Goal: Communication & Community: Answer question/provide support

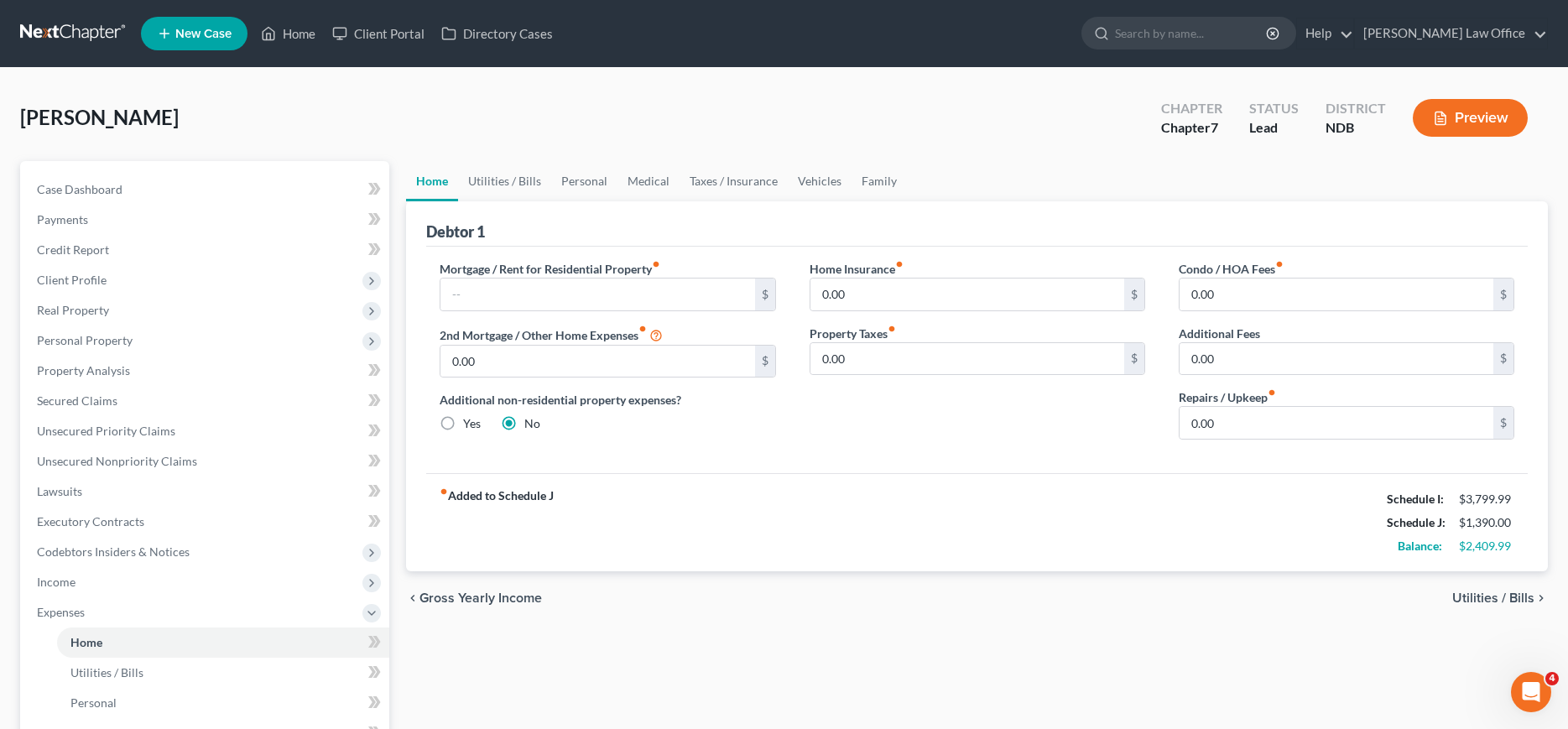
click at [43, 28] on link at bounding box center [74, 34] width 107 height 31
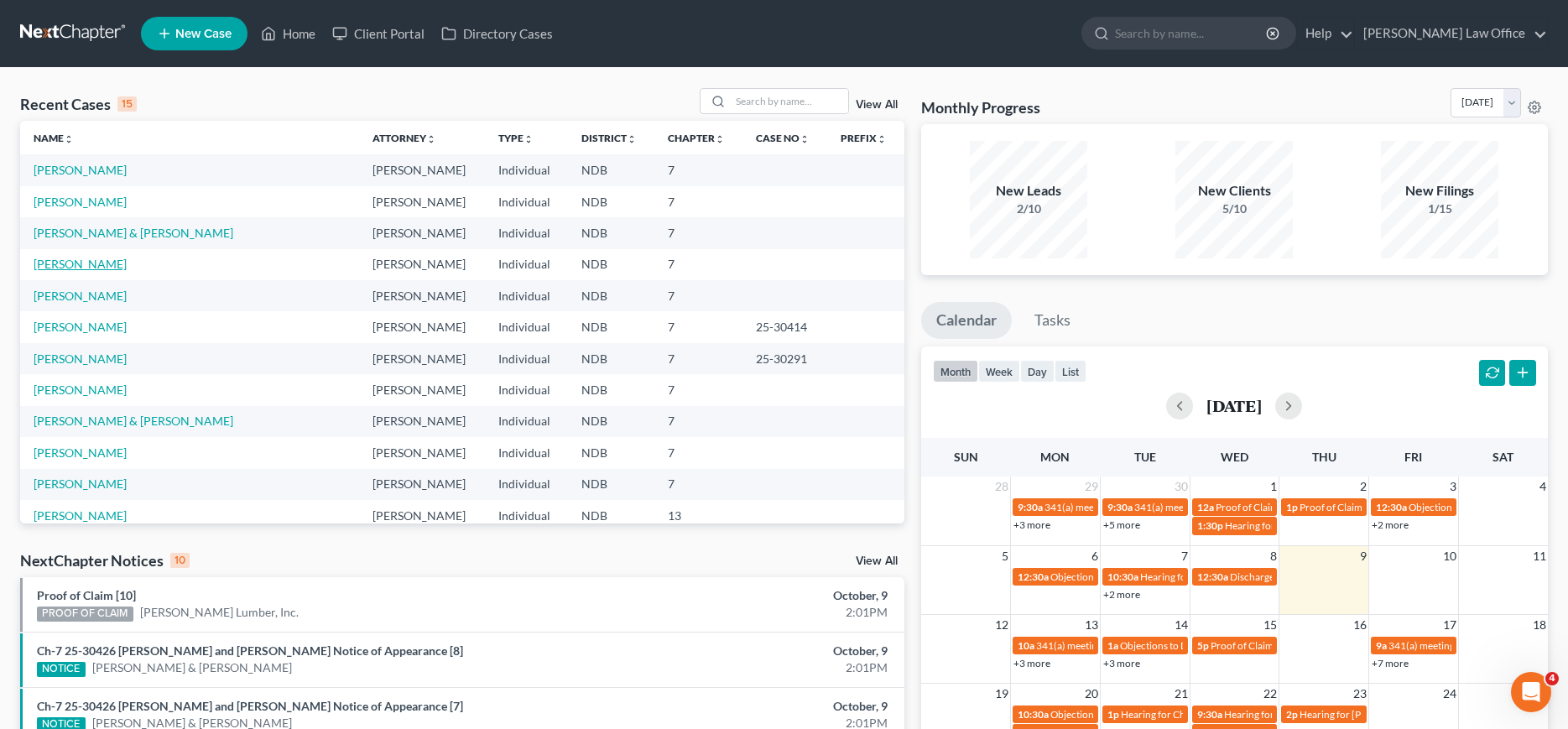
click at [61, 265] on link "[PERSON_NAME]" at bounding box center [80, 263] width 93 height 14
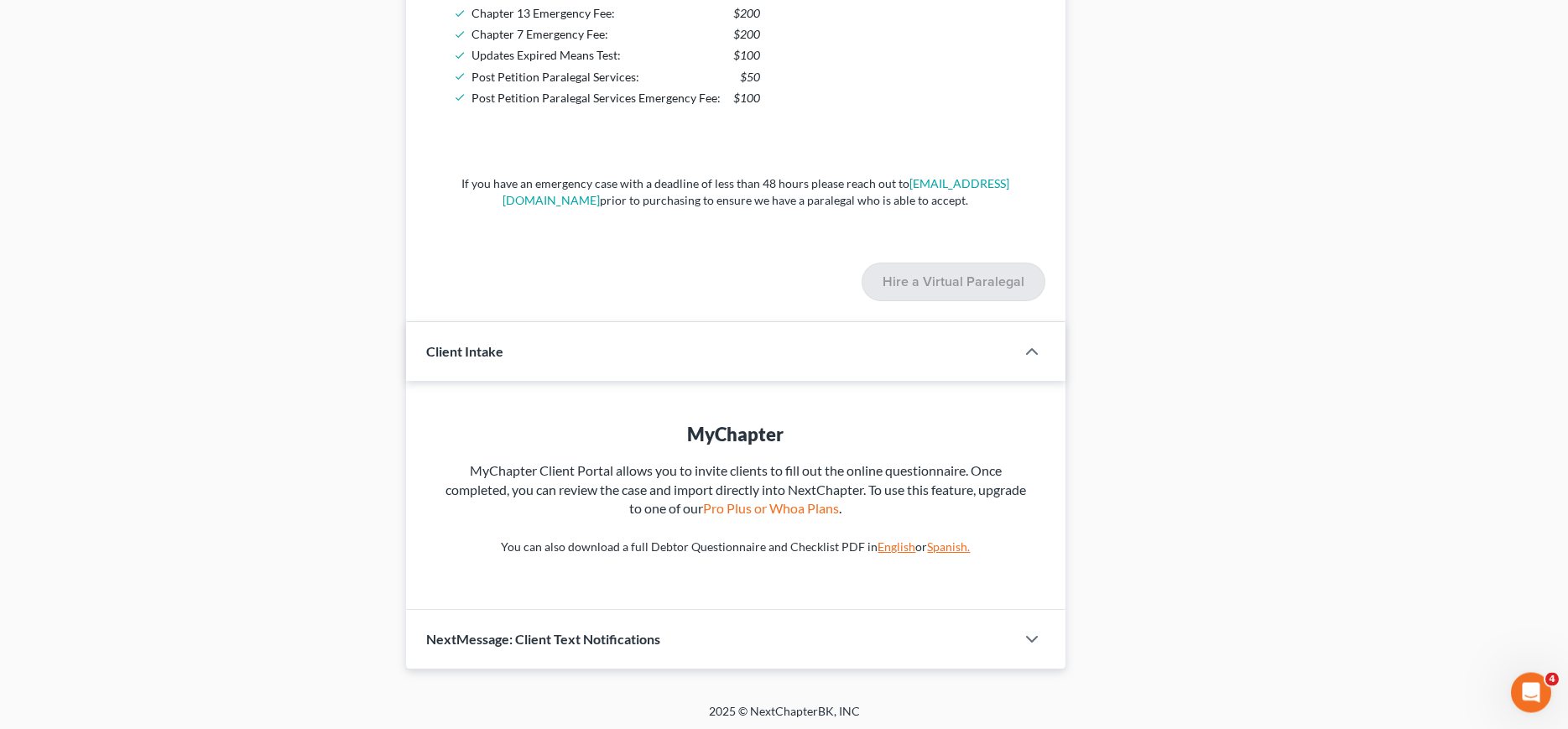
scroll to position [1814, 0]
click at [582, 642] on span "NextMessage: Client Text Notifications" at bounding box center [543, 635] width 234 height 16
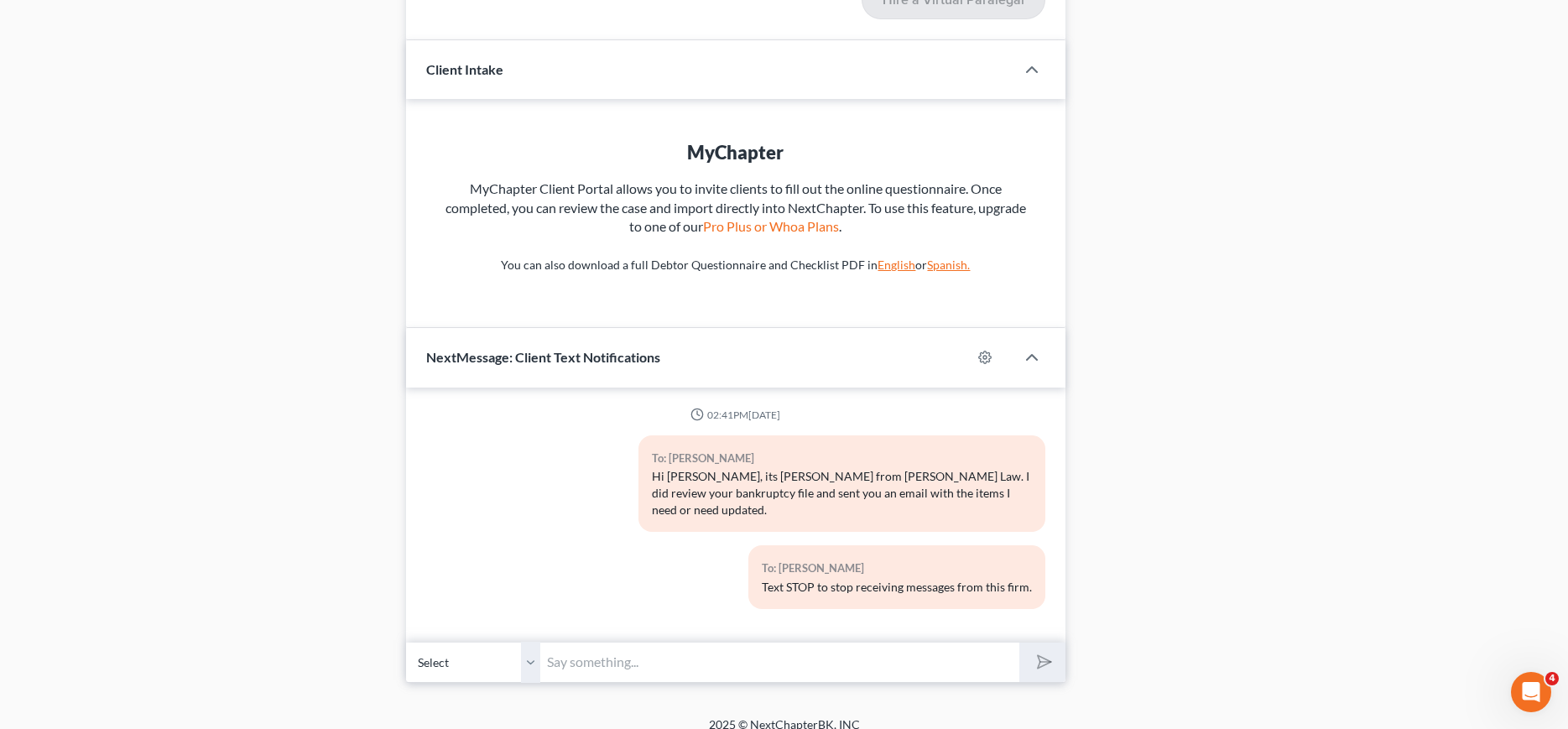
click at [641, 644] on input "text" at bounding box center [779, 662] width 478 height 41
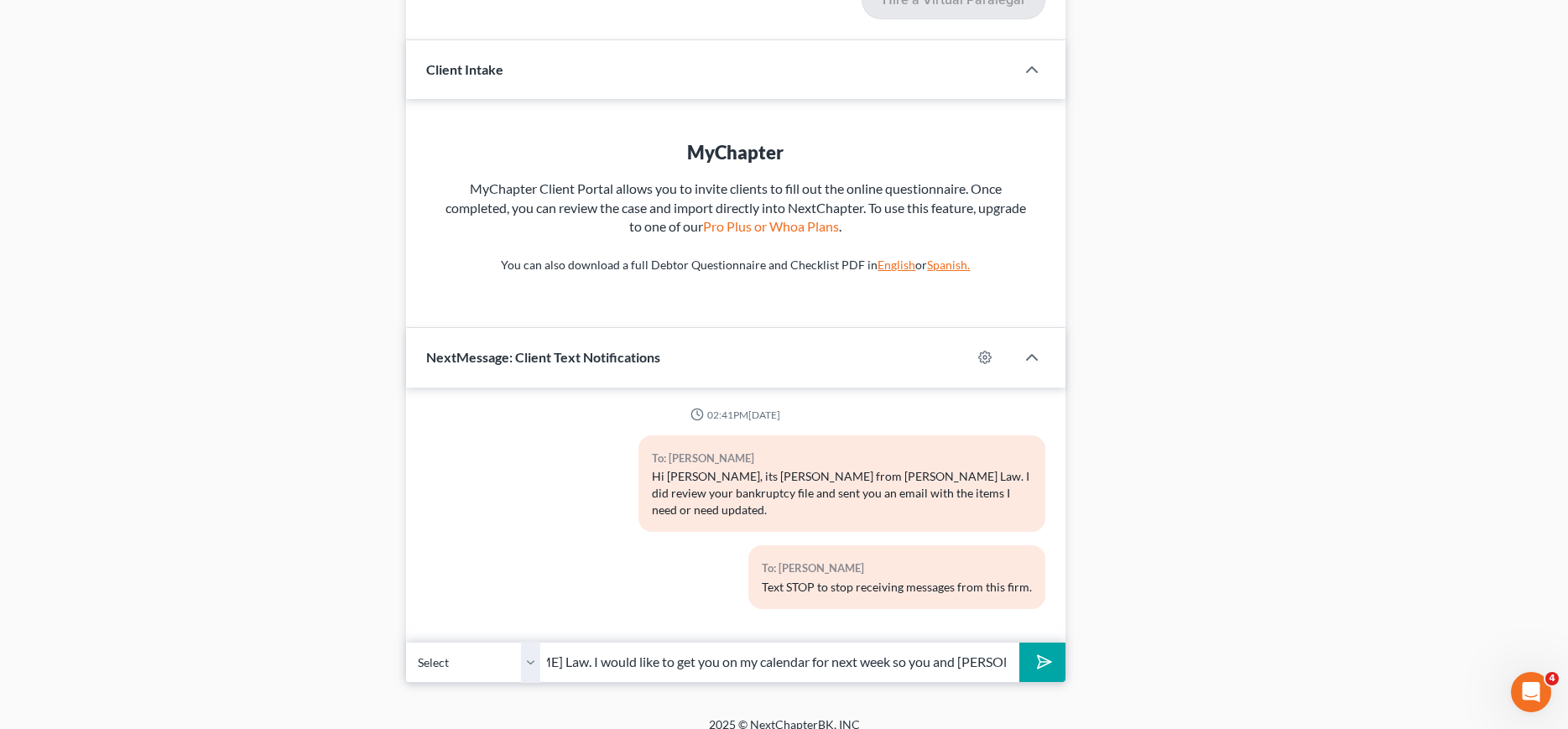
scroll to position [0, 365]
type input "Hi [PERSON_NAME], its [PERSON_NAME] from [PERSON_NAME] Law. I would like to get…"
click at [1019, 642] on button "submit" at bounding box center [1042, 661] width 46 height 39
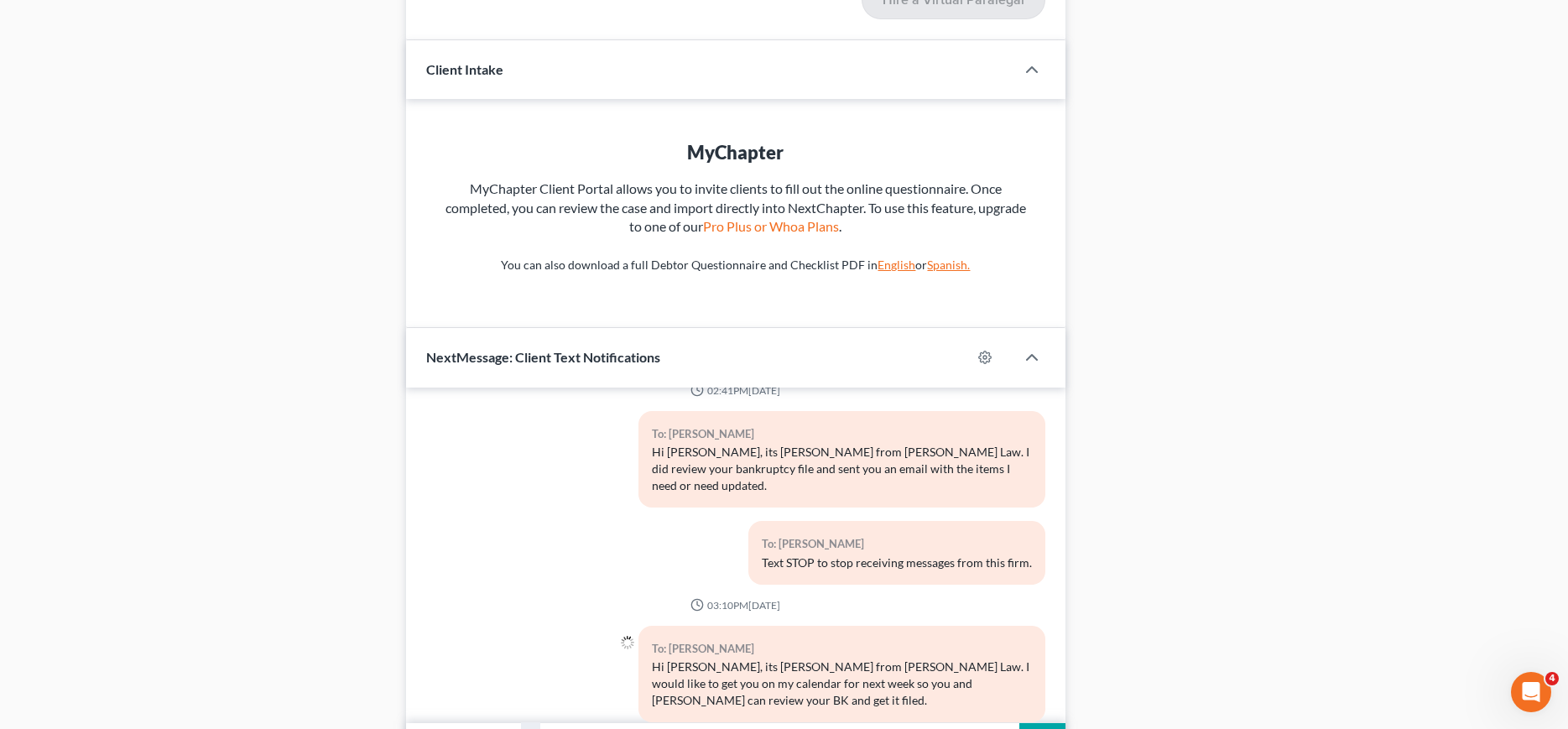
scroll to position [2113, 0]
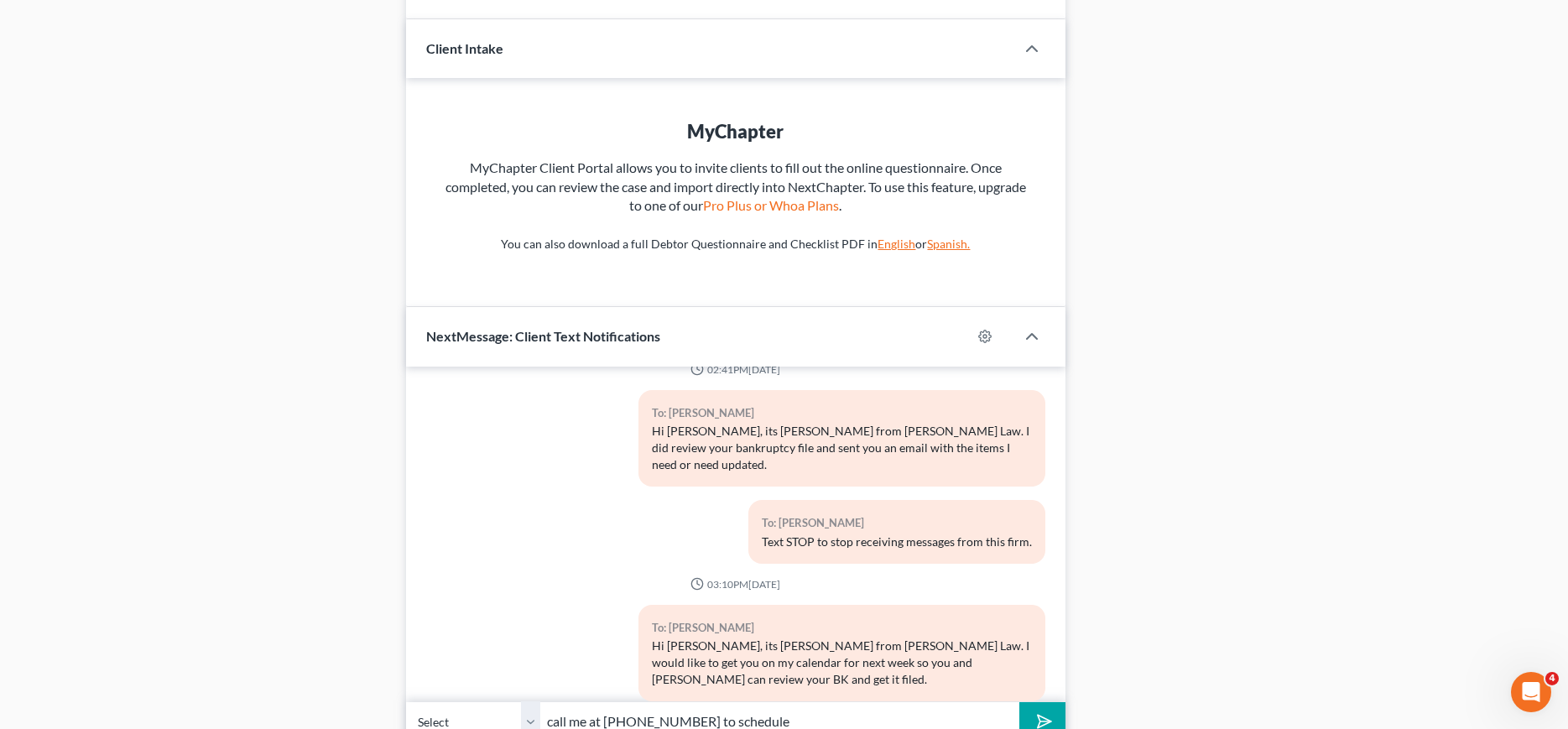
type input "call me at [PHONE_NUMBER] to schedule"
click at [1019, 702] on button "submit" at bounding box center [1042, 721] width 46 height 39
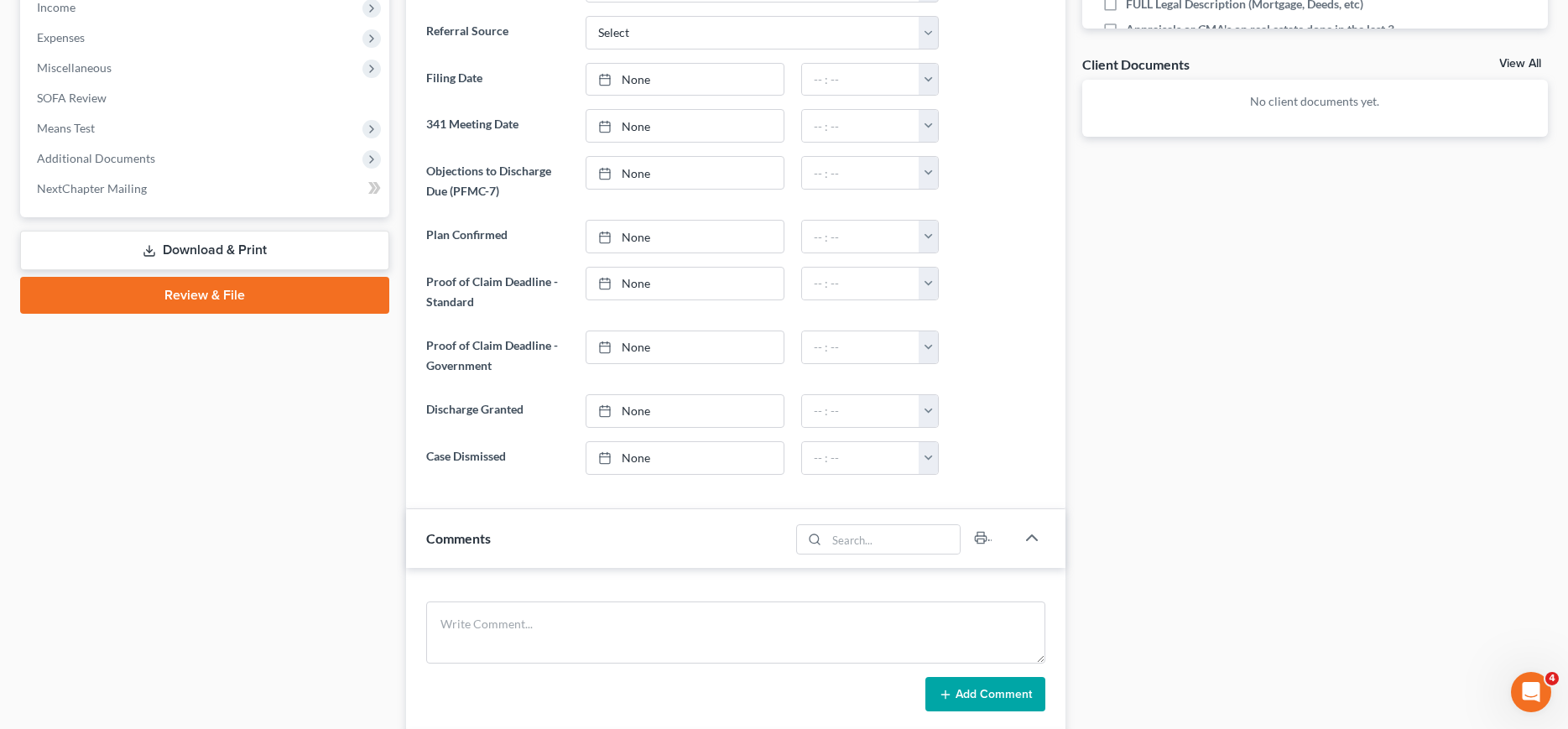
scroll to position [0, 0]
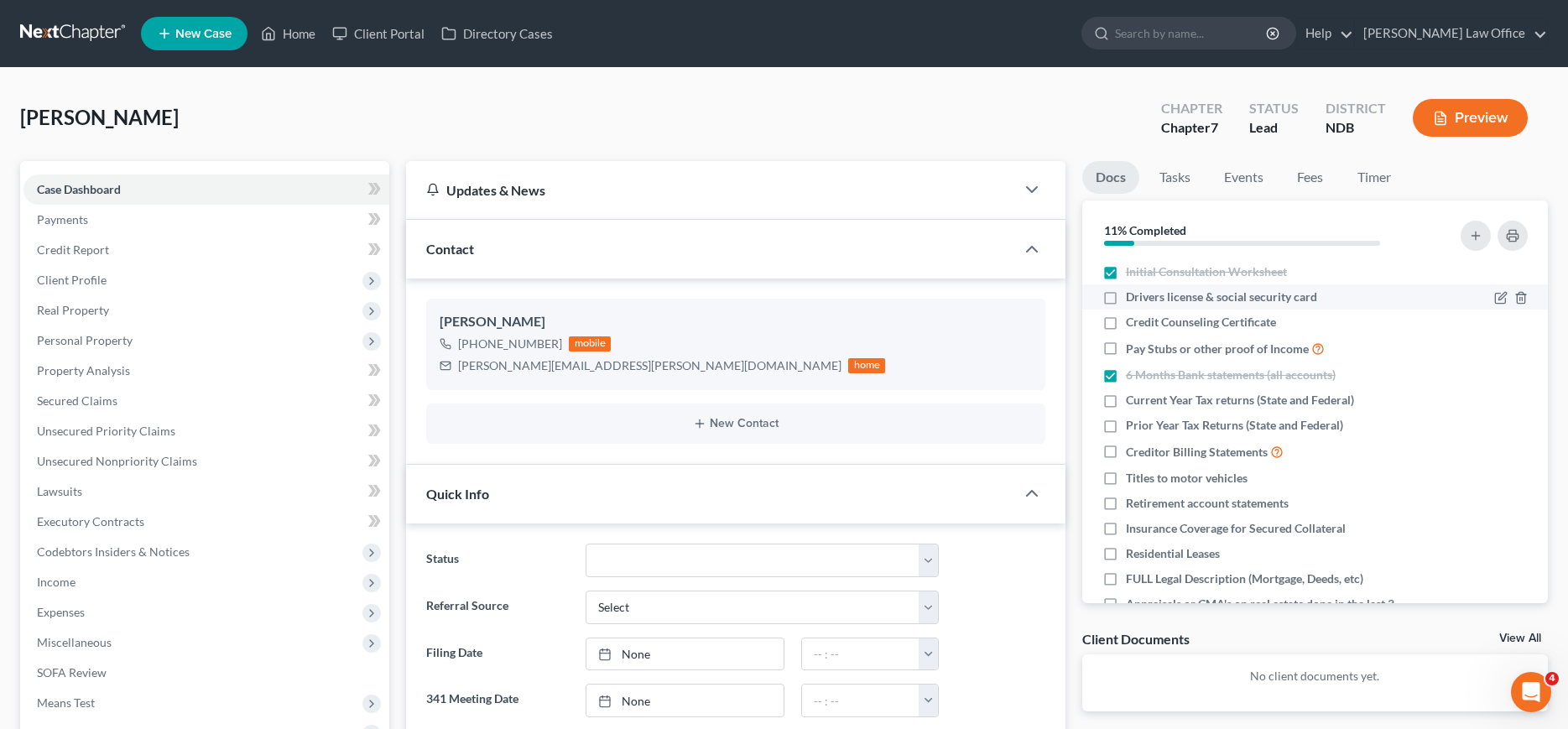
click at [1126, 298] on label "Drivers license & social security card" at bounding box center [1222, 297] width 192 height 17
click at [1133, 298] on input "Drivers license & social security card" at bounding box center [1138, 293] width 11 height 11
checkbox input "true"
click at [1126, 324] on label "Credit Counseling Certificate" at bounding box center [1201, 322] width 150 height 17
click at [1133, 324] on input "Credit Counseling Certificate" at bounding box center [1138, 318] width 11 height 11
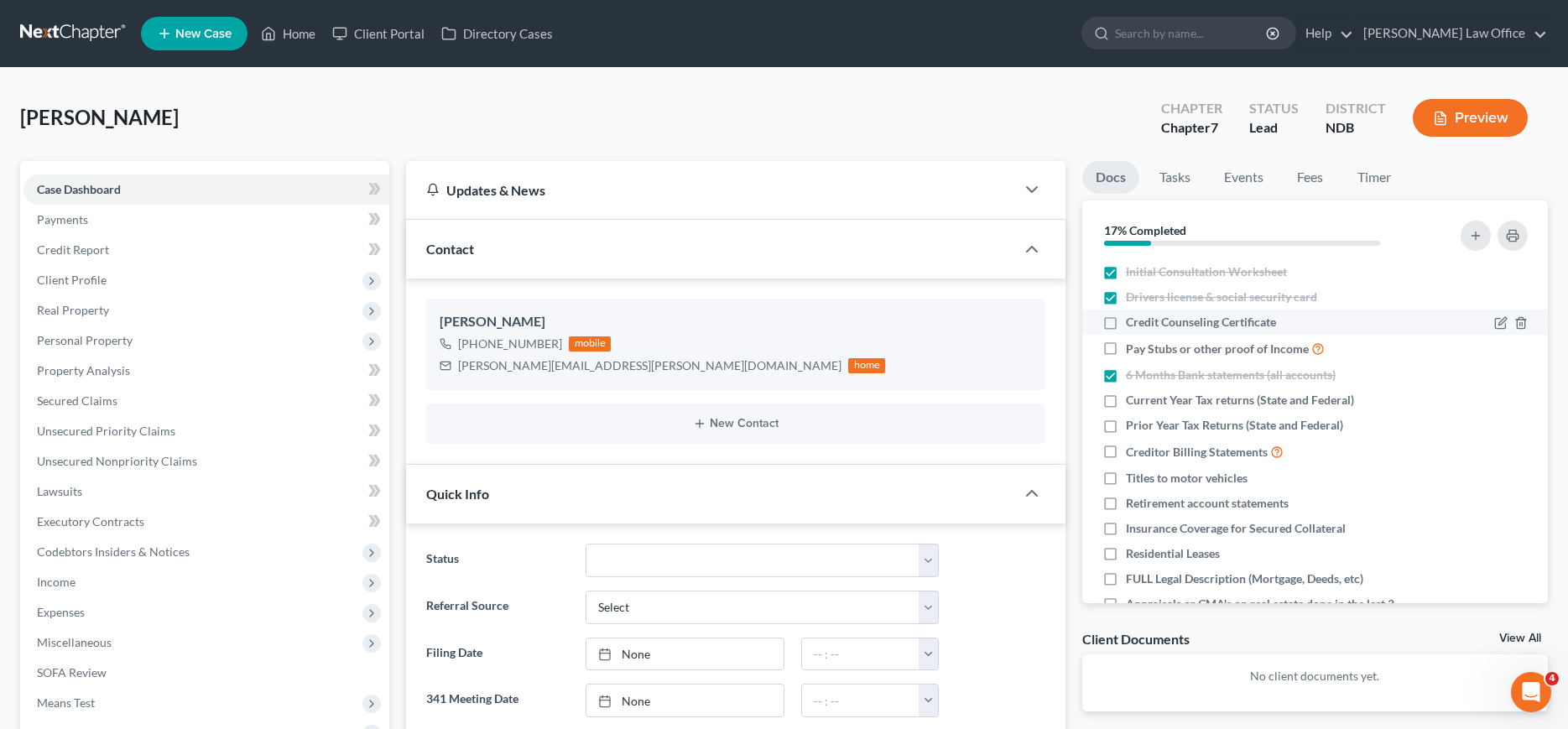
checkbox input "true"
click at [1126, 349] on label "Pay Stubs or other proof of Income" at bounding box center [1225, 349] width 198 height 19
click at [1133, 349] on input "Pay Stubs or other proof of Income" at bounding box center [1138, 344] width 11 height 11
checkbox input "true"
click at [1126, 404] on label "Current Year Tax returns (State and Federal)" at bounding box center [1240, 400] width 228 height 17
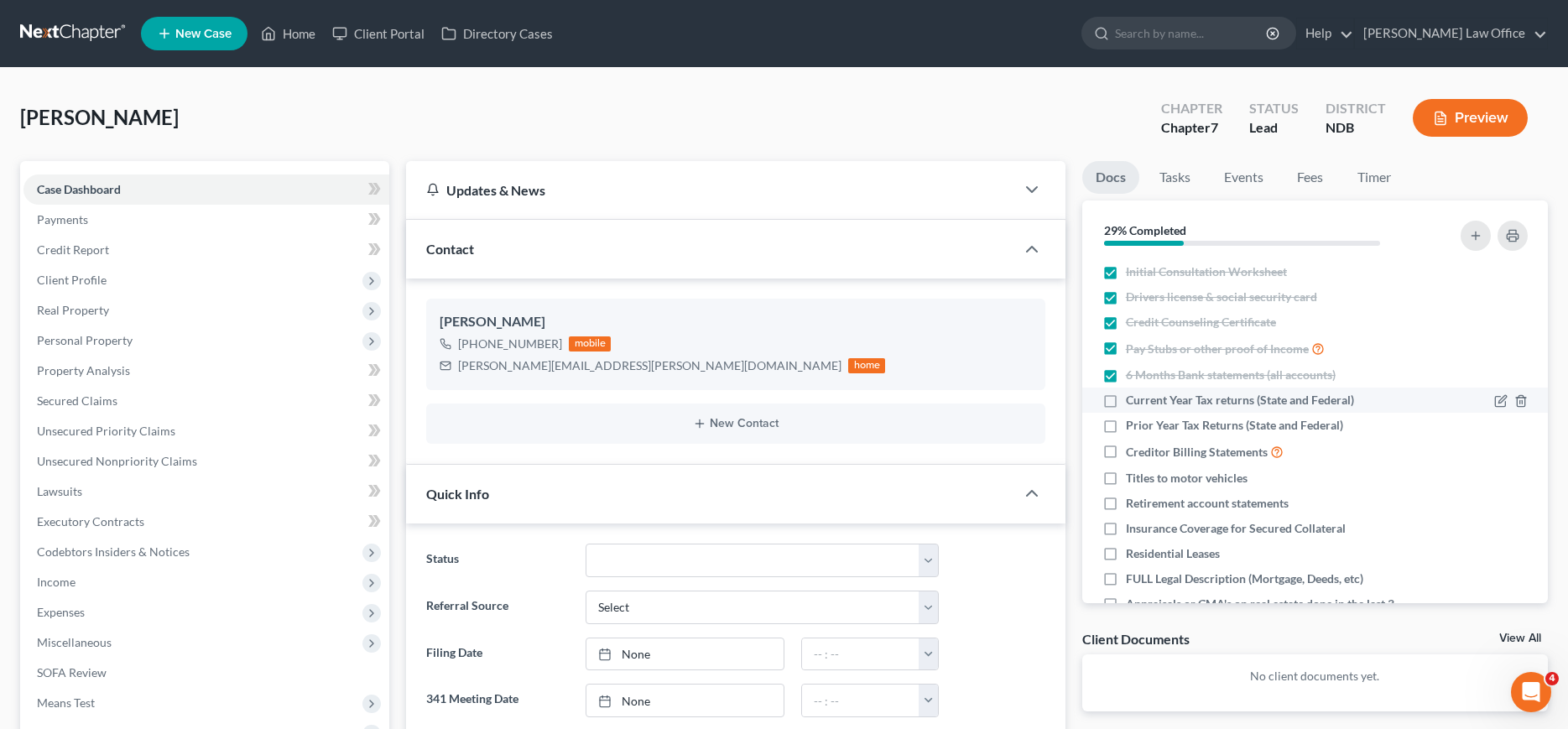
click at [1133, 402] on input "Current Year Tax returns (State and Federal)" at bounding box center [1138, 397] width 11 height 11
checkbox input "true"
click at [1126, 428] on label "Prior Year Tax Returns (State and Federal)" at bounding box center [1234, 425] width 218 height 17
click at [1133, 427] on input "Prior Year Tax Returns (State and Federal)" at bounding box center [1138, 421] width 11 height 11
checkbox input "true"
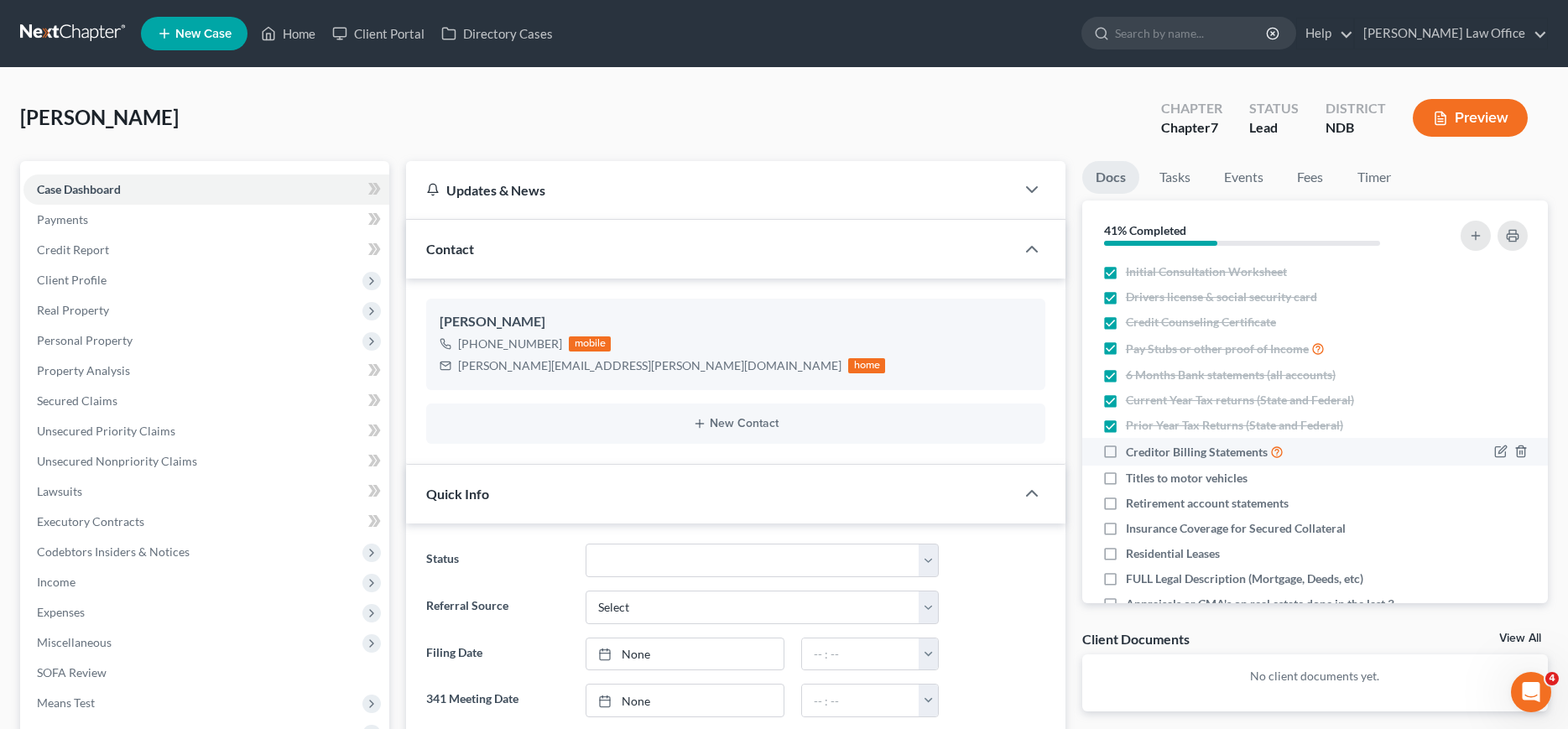
click at [1126, 454] on label "Creditor Billing Statements" at bounding box center [1205, 451] width 158 height 19
click at [1133, 453] on input "Creditor Billing Statements" at bounding box center [1138, 446] width 11 height 11
checkbox input "true"
click at [1126, 478] on label "Titles to motor vehicles" at bounding box center [1187, 478] width 122 height 17
click at [1133, 478] on input "Titles to motor vehicles" at bounding box center [1138, 474] width 11 height 11
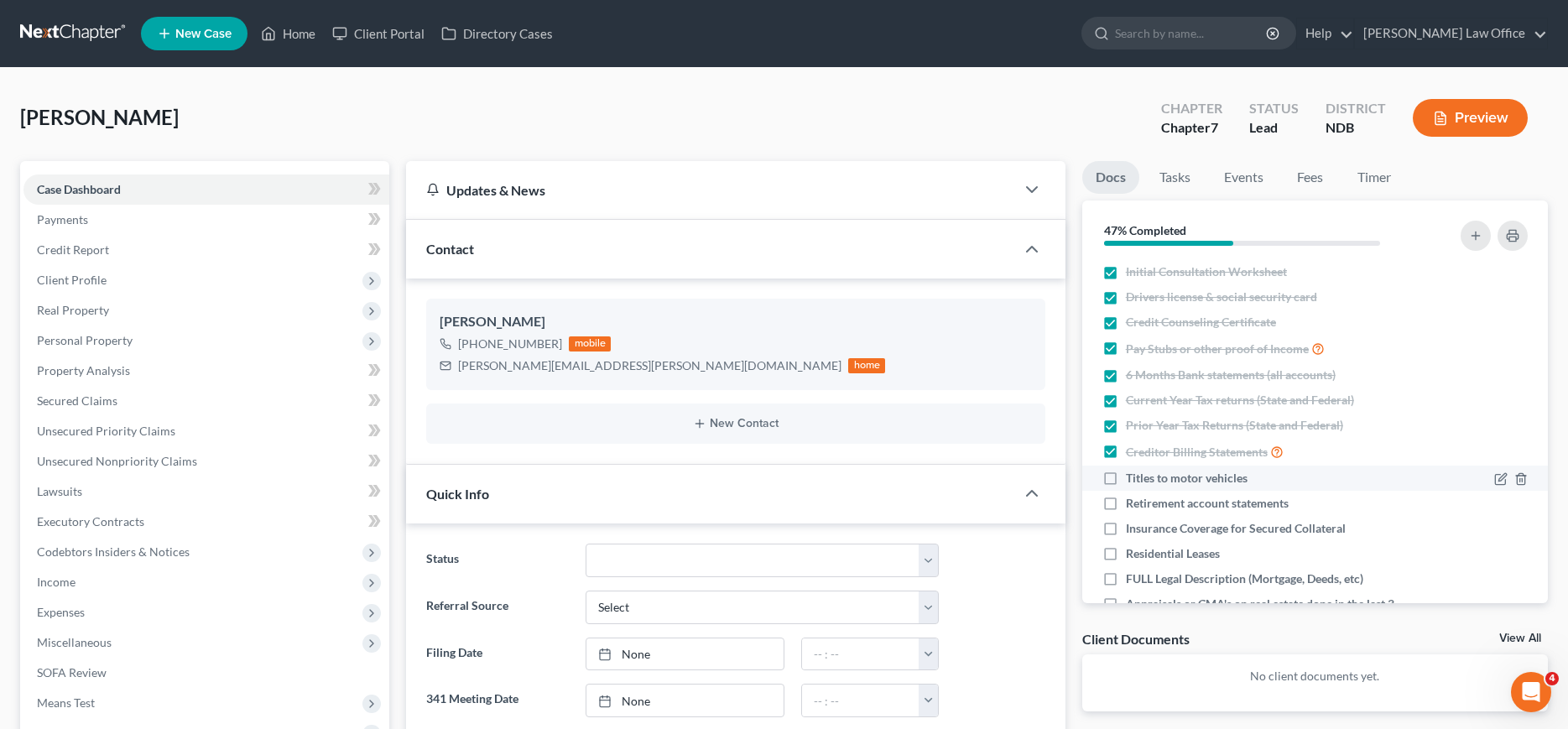
checkbox input "true"
click at [1126, 505] on label "Retirement account statements" at bounding box center [1208, 503] width 163 height 17
click at [1133, 505] on input "Retirement account statements" at bounding box center [1138, 499] width 11 height 11
checkbox input "true"
click at [1126, 526] on label "Insurance Coverage for Secured Collateral" at bounding box center [1235, 529] width 219 height 17
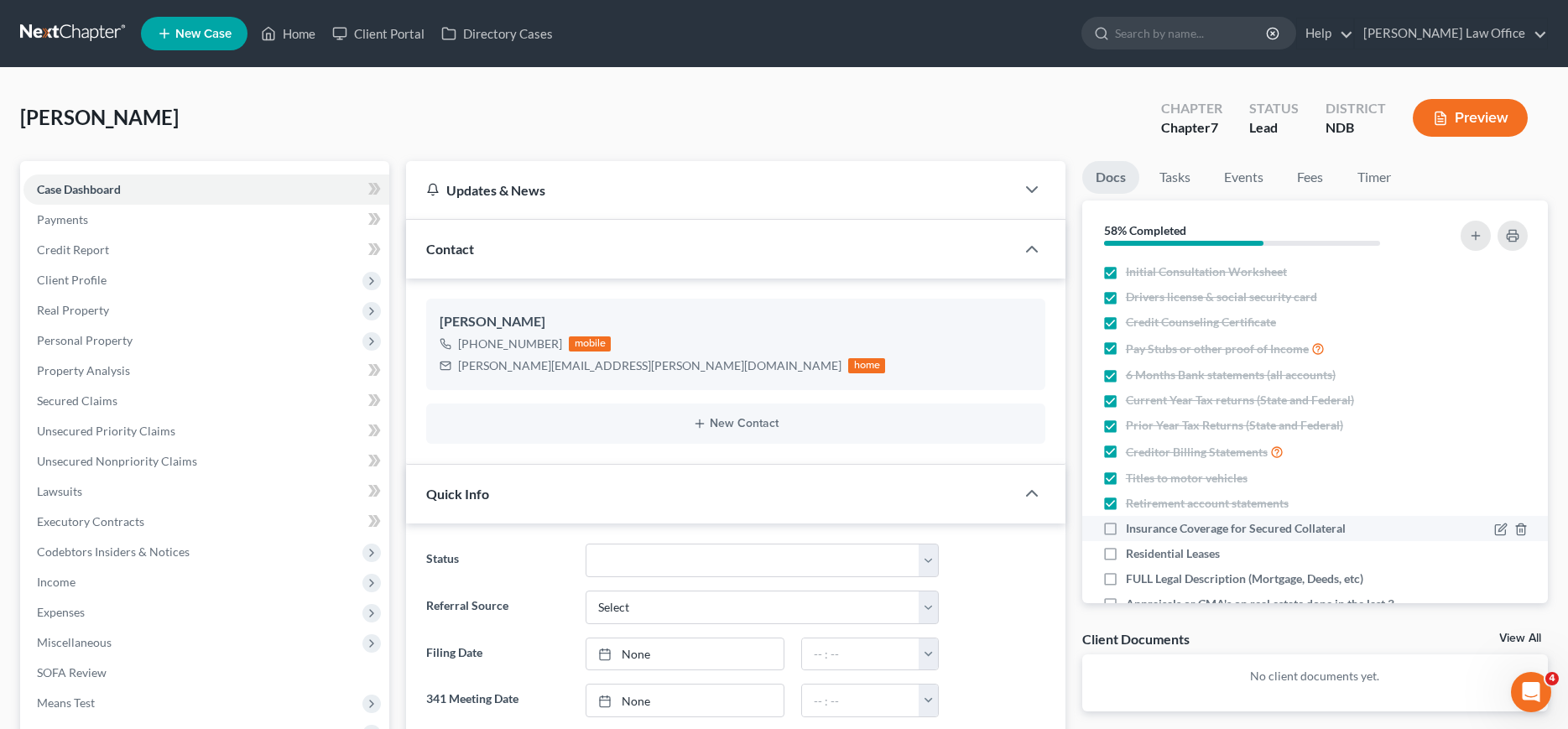
click at [1133, 526] on input "Insurance Coverage for Secured Collateral" at bounding box center [1138, 525] width 11 height 11
checkbox input "true"
click at [1126, 550] on label "Residential Leases" at bounding box center [1173, 554] width 94 height 17
click at [1133, 550] on input "Residential Leases" at bounding box center [1138, 550] width 11 height 11
checkbox input "true"
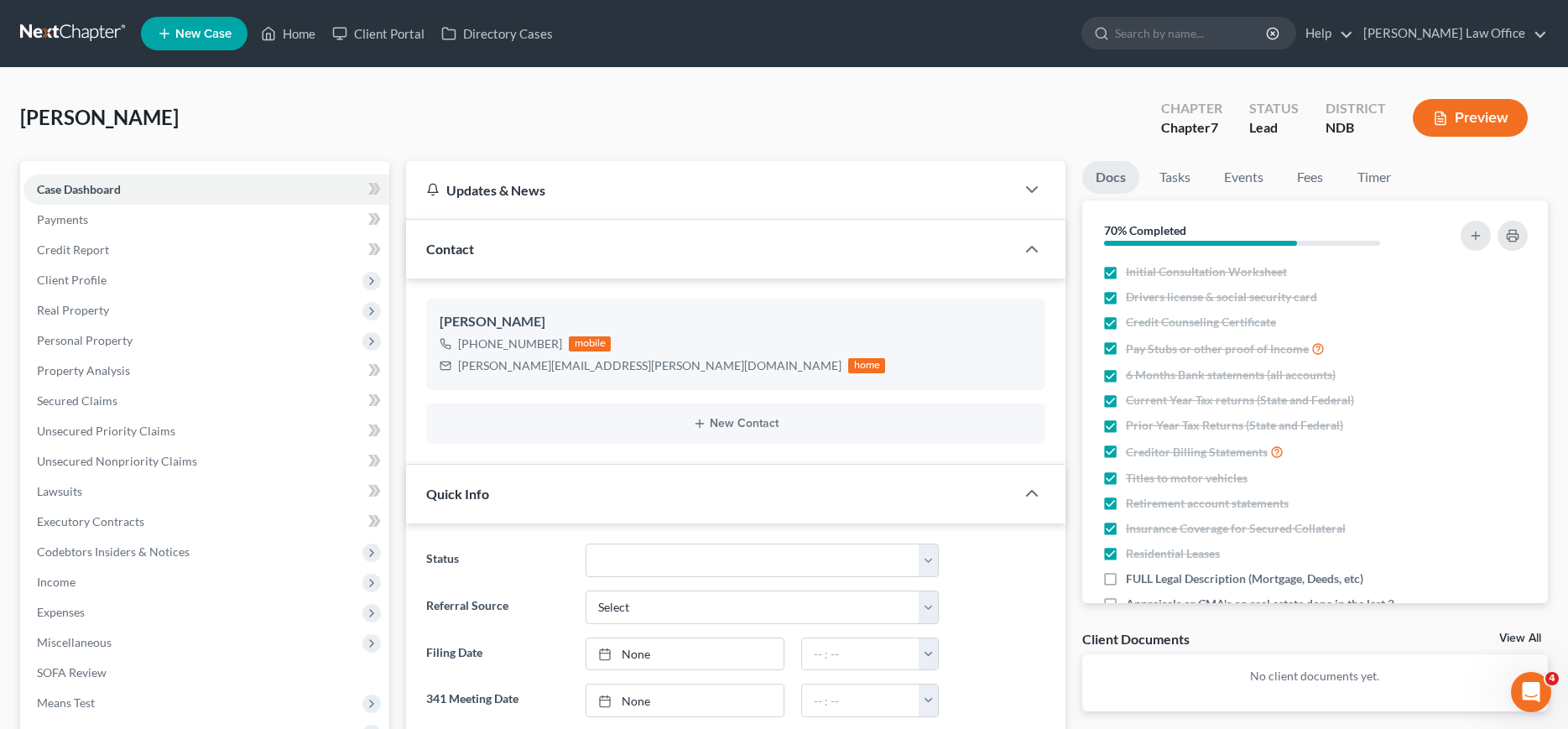
drag, startPoint x: 1105, startPoint y: 572, endPoint x: 1128, endPoint y: 613, distance: 47.0
click at [1126, 573] on label "FULL Legal Description (Mortgage, Deeds, etc)" at bounding box center [1245, 579] width 238 height 17
click at [1133, 573] on input "FULL Legal Description (Mortgage, Deeds, etc)" at bounding box center [1138, 575] width 11 height 11
checkbox input "true"
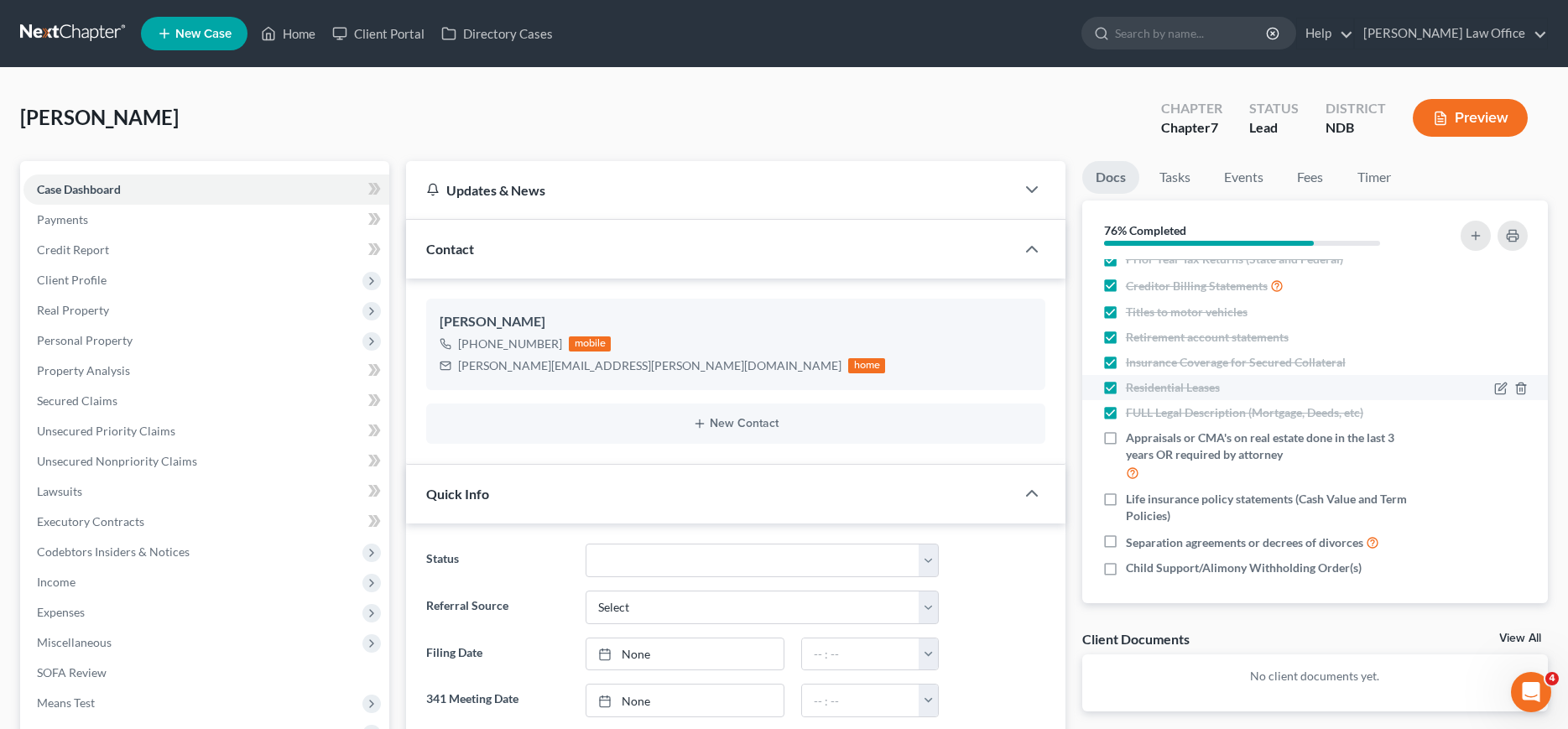
scroll to position [171, 0]
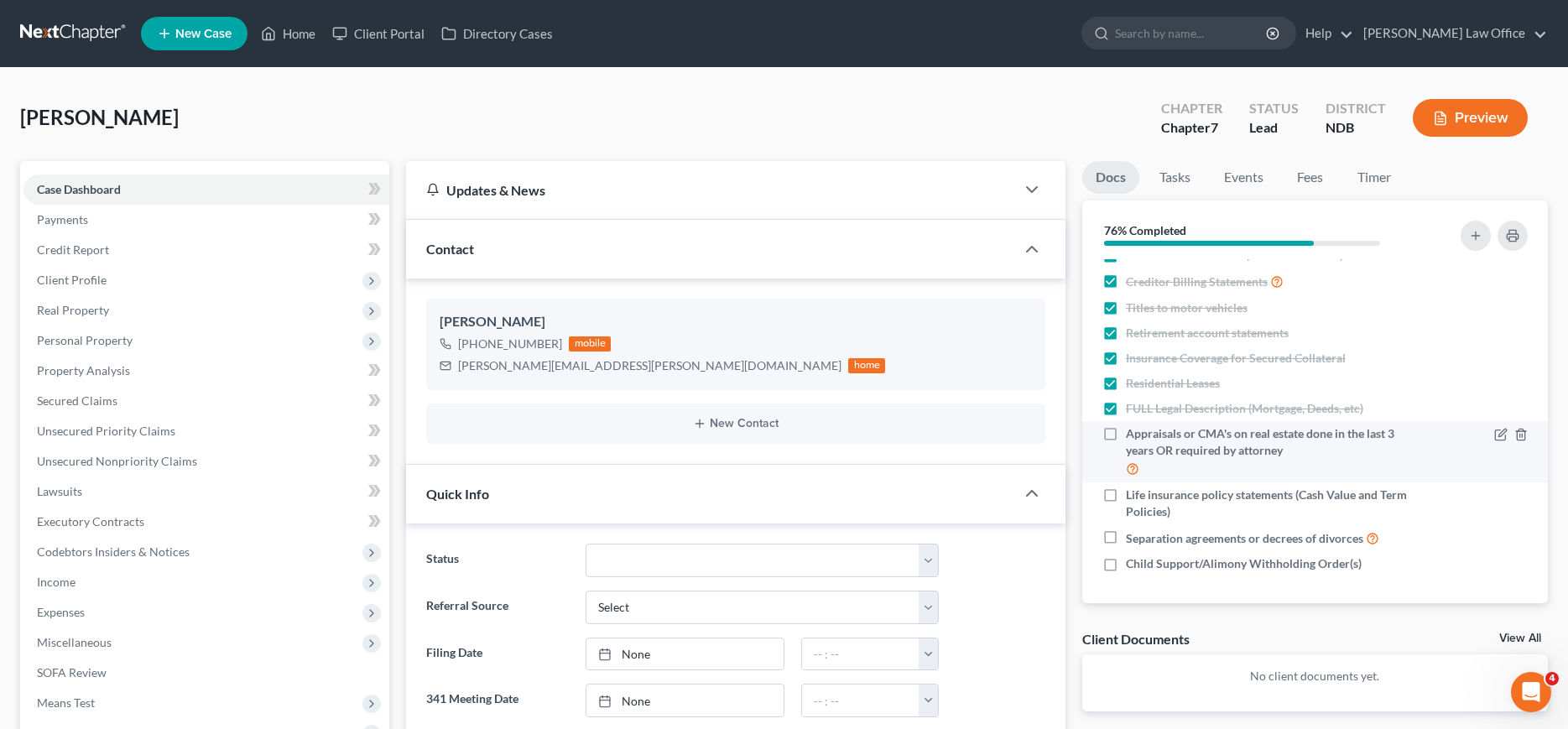
click at [1126, 440] on label "Appraisals or CMA's on real estate done in the last 3 years OR required by atto…" at bounding box center [1272, 451] width 291 height 53
click at [1133, 436] on input "Appraisals or CMA's on real estate done in the last 3 years OR required by atto…" at bounding box center [1138, 430] width 11 height 11
checkbox input "true"
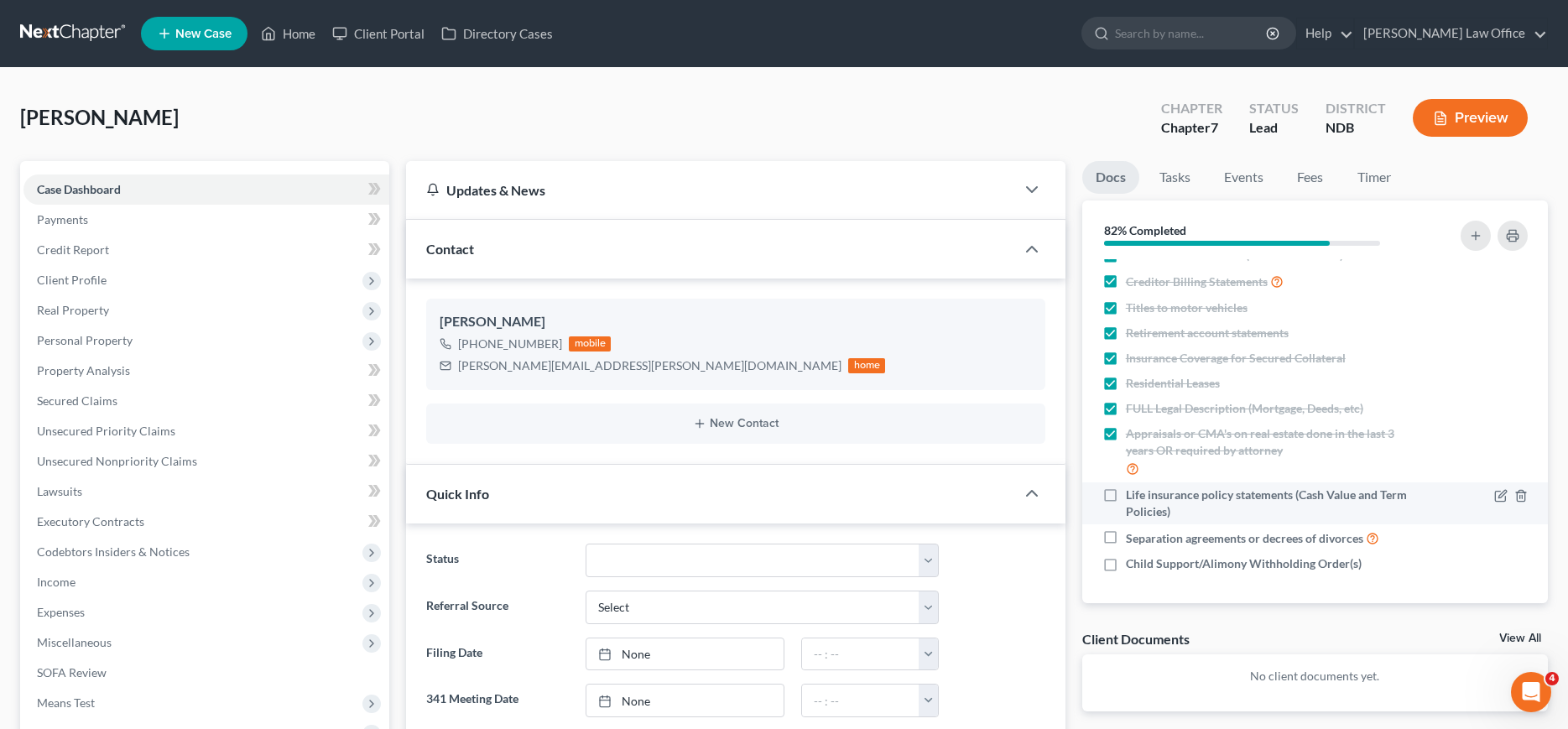
click at [1126, 492] on label "Life insurance policy statements (Cash Value and Term Policies)" at bounding box center [1272, 503] width 291 height 34
click at [1133, 492] on input "Life insurance policy statements (Cash Value and Term Policies)" at bounding box center [1138, 491] width 11 height 11
checkbox input "true"
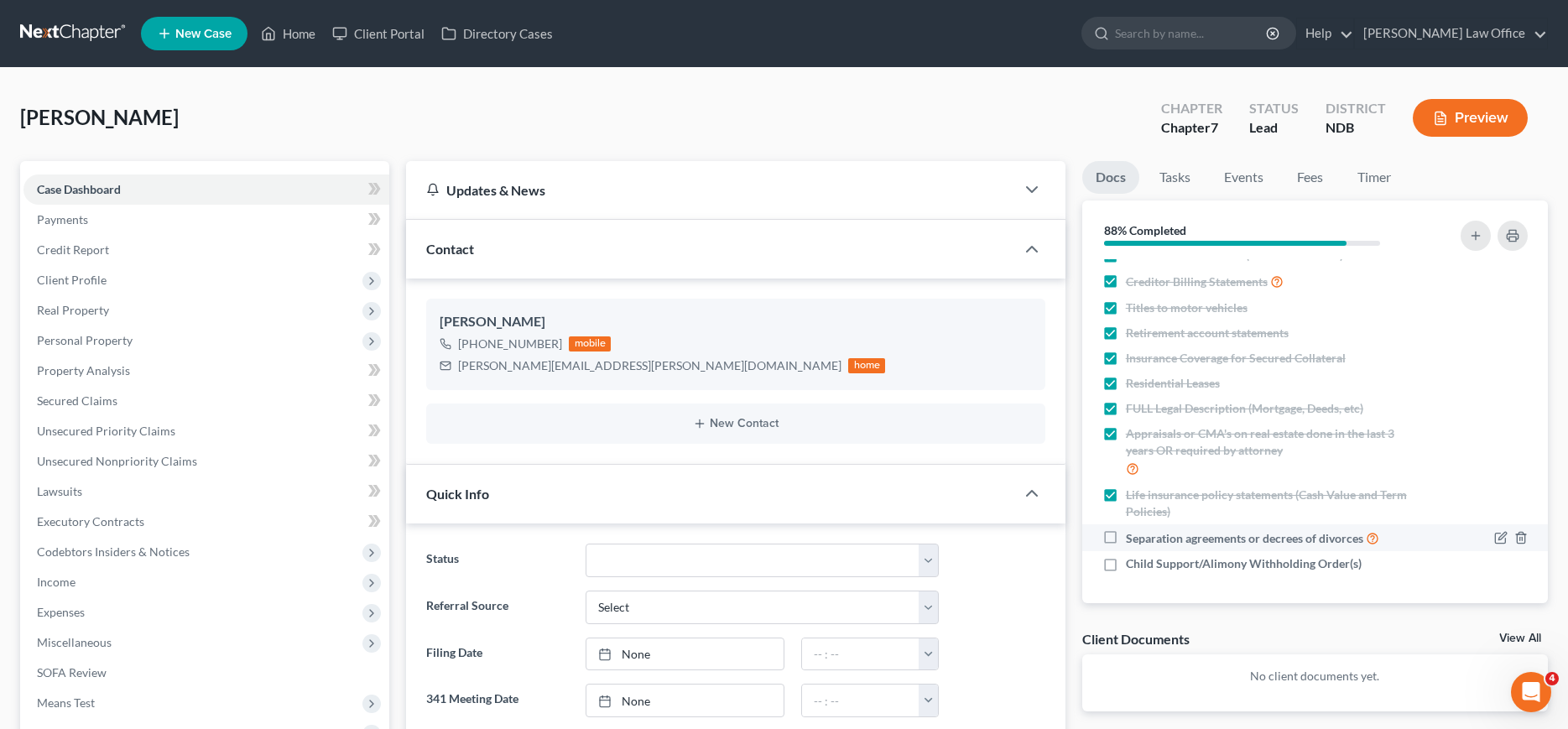
click at [1126, 535] on label "Separation agreements or decrees of divorces" at bounding box center [1253, 537] width 253 height 19
click at [1133, 535] on input "Separation agreements or decrees of divorces" at bounding box center [1138, 533] width 11 height 11
checkbox input "true"
click at [1126, 558] on label "Child Support/Alimony Withholding Order(s)" at bounding box center [1244, 563] width 236 height 17
click at [1133, 558] on input "Child Support/Alimony Withholding Order(s)" at bounding box center [1138, 559] width 11 height 11
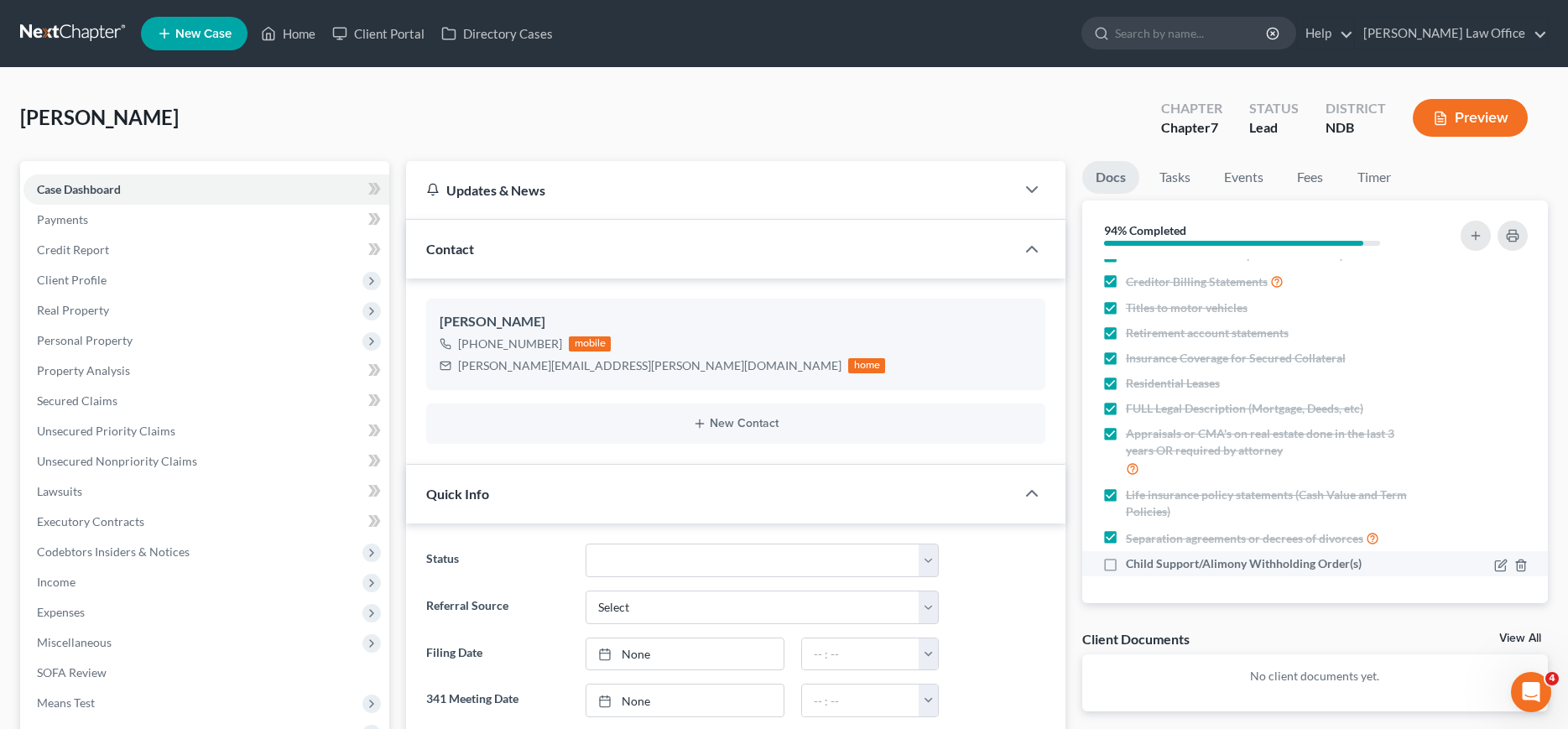
checkbox input "true"
click at [62, 26] on link at bounding box center [74, 34] width 107 height 31
